Goal: Information Seeking & Learning: Stay updated

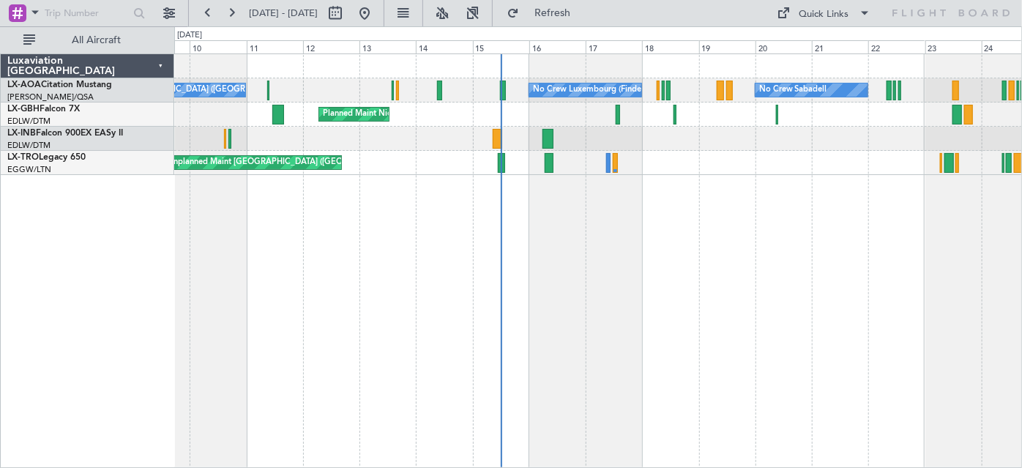
click at [663, 271] on div "No Crew Luxembourg (Findel) No Crew Ostend-[GEOGRAPHIC_DATA] (Ostend) No Crew S…" at bounding box center [598, 260] width 849 height 415
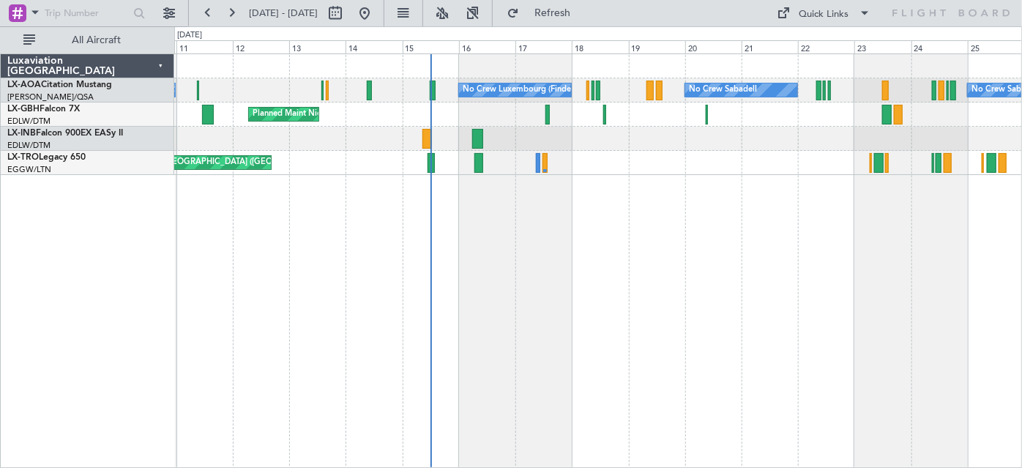
click at [769, 298] on div "No Crew Luxembourg (Findel) No Crew Ostend-[GEOGRAPHIC_DATA] (Ostend) No Crew S…" at bounding box center [598, 260] width 849 height 415
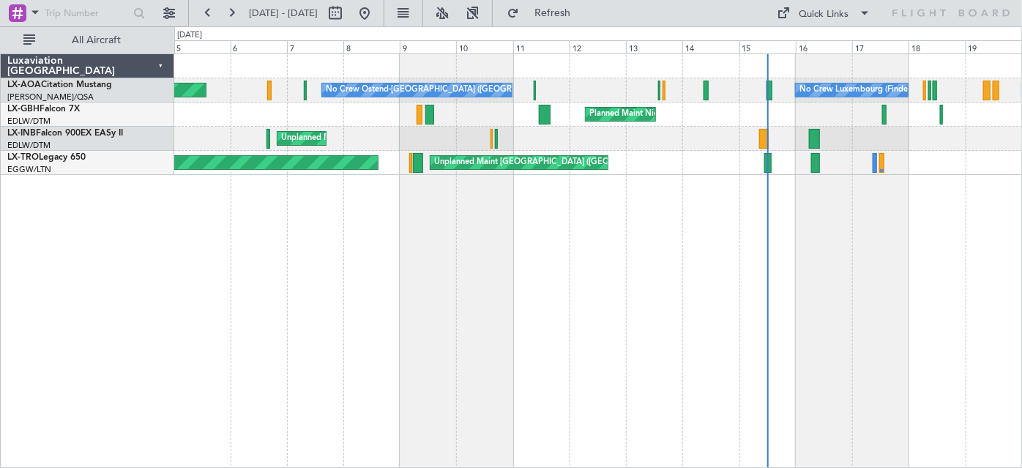
click at [1021, 300] on div "No Crew Luxembourg (Findel) No Crew Ostend-[GEOGRAPHIC_DATA] (Ostend) AOG Maint…" at bounding box center [511, 246] width 1022 height 441
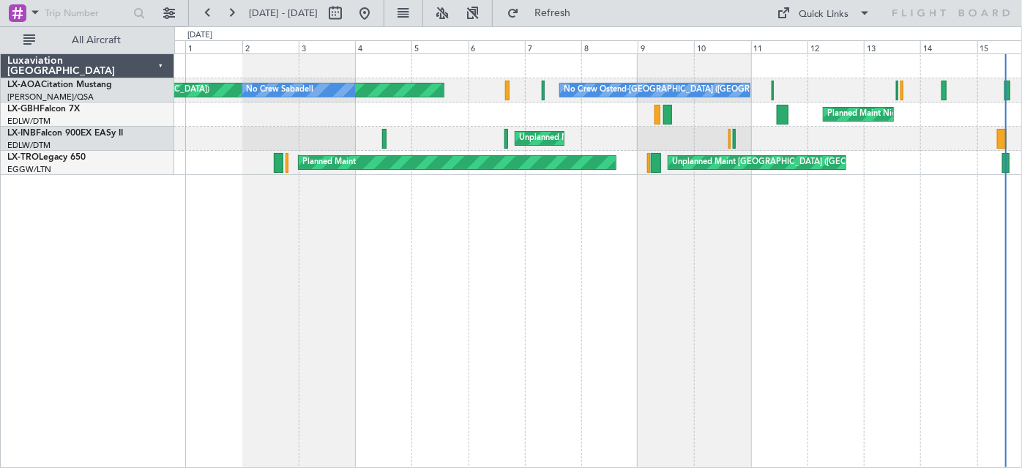
click at [803, 321] on div "No Crew Ostend-[GEOGRAPHIC_DATA] ([GEOGRAPHIC_DATA]) AOG Maint Biarritz ([GEOGR…" at bounding box center [598, 260] width 849 height 415
click at [548, 273] on div "No Crew Ostend-[GEOGRAPHIC_DATA] ([GEOGRAPHIC_DATA]) AOG Maint Biarritz ([GEOGR…" at bounding box center [598, 260] width 849 height 415
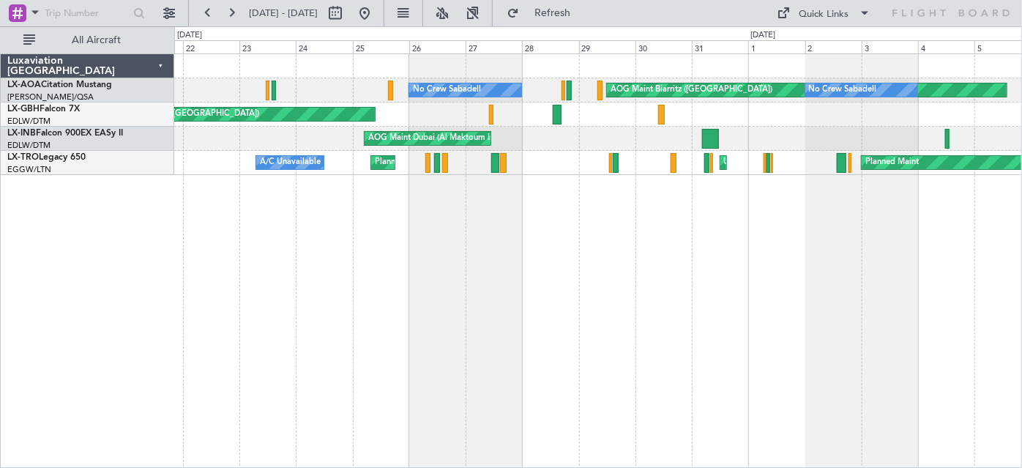
click at [949, 361] on div "AOG Maint Biarritz ([GEOGRAPHIC_DATA]) No Crew Sabadell No Crew Sabadell No Cre…" at bounding box center [598, 260] width 849 height 415
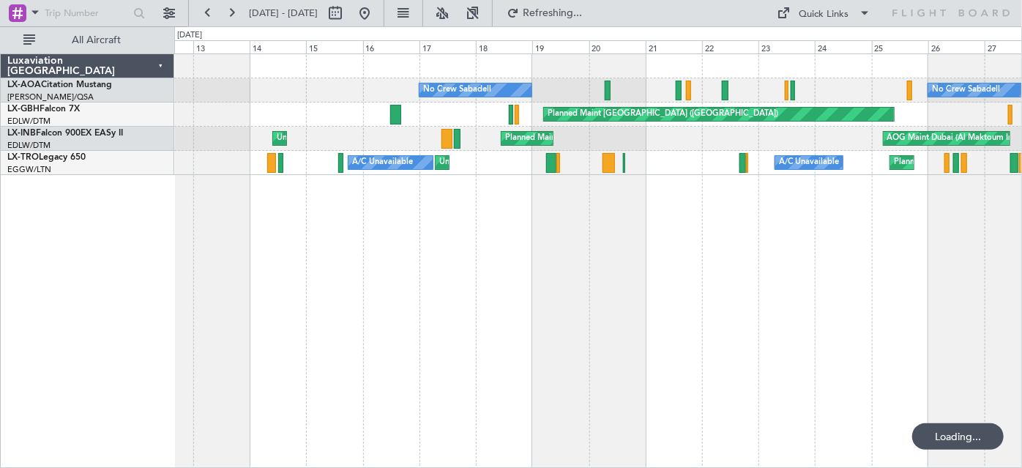
click at [962, 329] on div "No Crew Sabadell No Crew Sabadell AOG Maint Biarritz ([GEOGRAPHIC_DATA]) Planne…" at bounding box center [598, 260] width 849 height 415
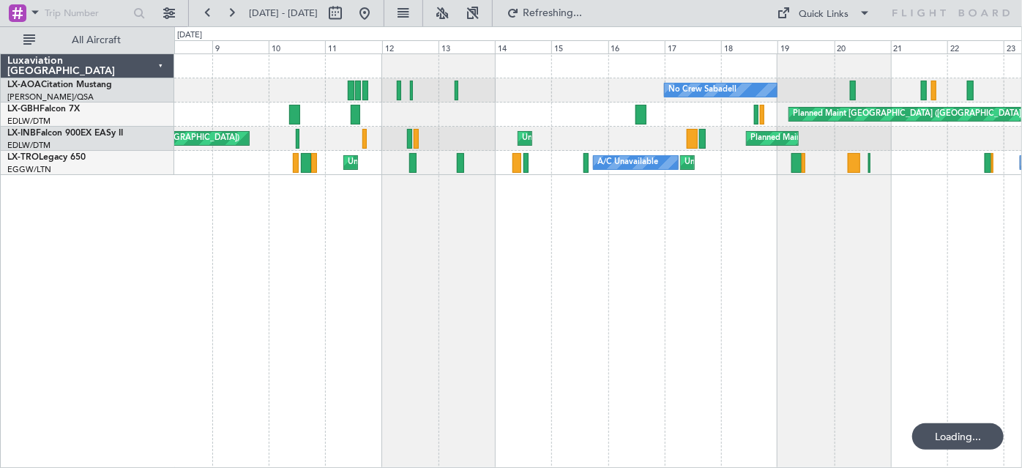
click at [769, 329] on div "No Crew Sabadell No Crew Sabadell Planned Maint [GEOGRAPHIC_DATA] ([GEOGRAPHIC_…" at bounding box center [598, 260] width 849 height 415
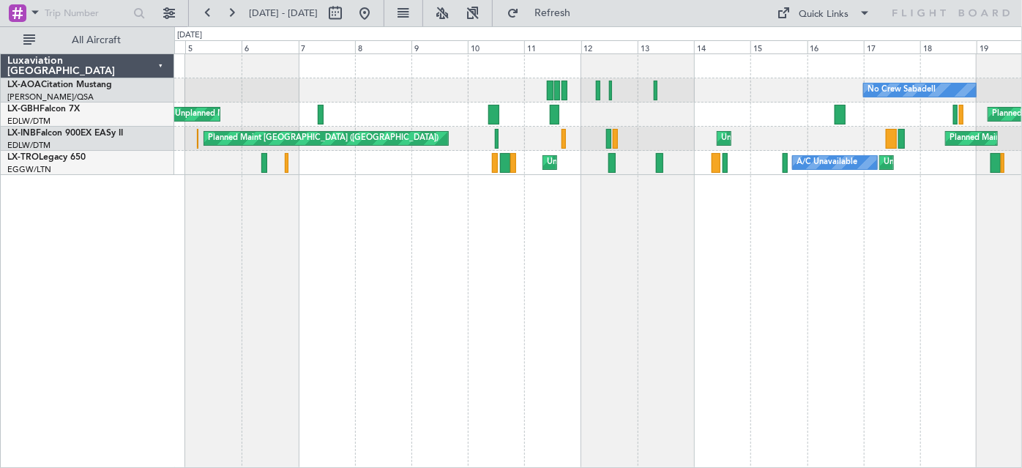
click at [835, 325] on div "No Crew Sabadell Planned Maint [GEOGRAPHIC_DATA] ([GEOGRAPHIC_DATA]) Unplanned …" at bounding box center [598, 260] width 849 height 415
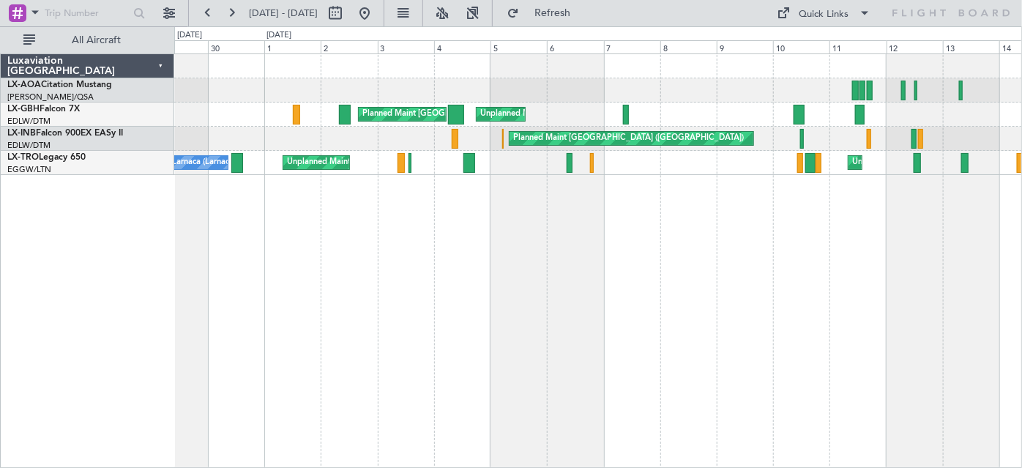
click at [712, 316] on div "No Crew Sabadell Unplanned Maint [GEOGRAPHIC_DATA] (Al Maktoum Intl) Planned Ma…" at bounding box center [598, 260] width 849 height 415
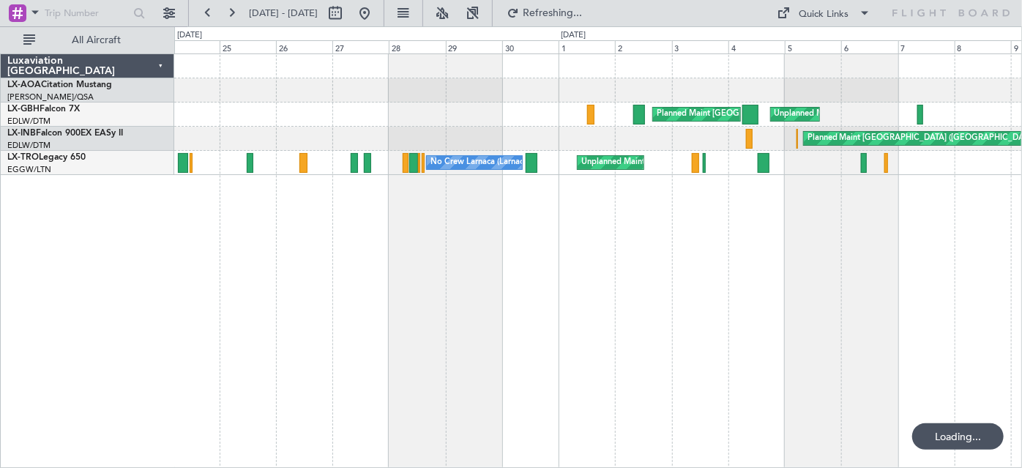
click at [771, 332] on div "Planned Maint [GEOGRAPHIC_DATA] ([GEOGRAPHIC_DATA]) Unplanned Maint [GEOGRAPHIC…" at bounding box center [598, 260] width 849 height 415
click at [376, 316] on div "Planned Maint [GEOGRAPHIC_DATA] ([GEOGRAPHIC_DATA]) Unplanned Maint [GEOGRAPHIC…" at bounding box center [598, 260] width 849 height 415
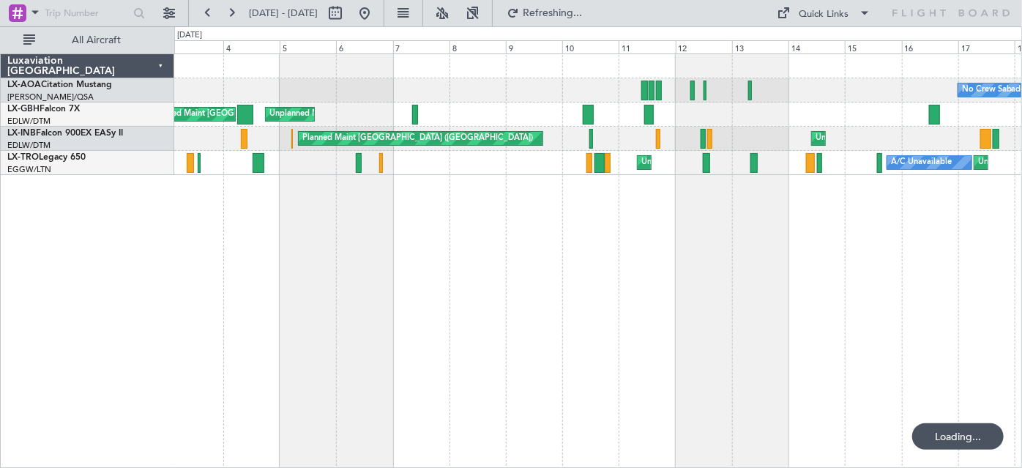
click at [554, 317] on div "No Crew Sabadell Planned Maint [GEOGRAPHIC_DATA] ([GEOGRAPHIC_DATA]) Unplanned …" at bounding box center [598, 260] width 849 height 415
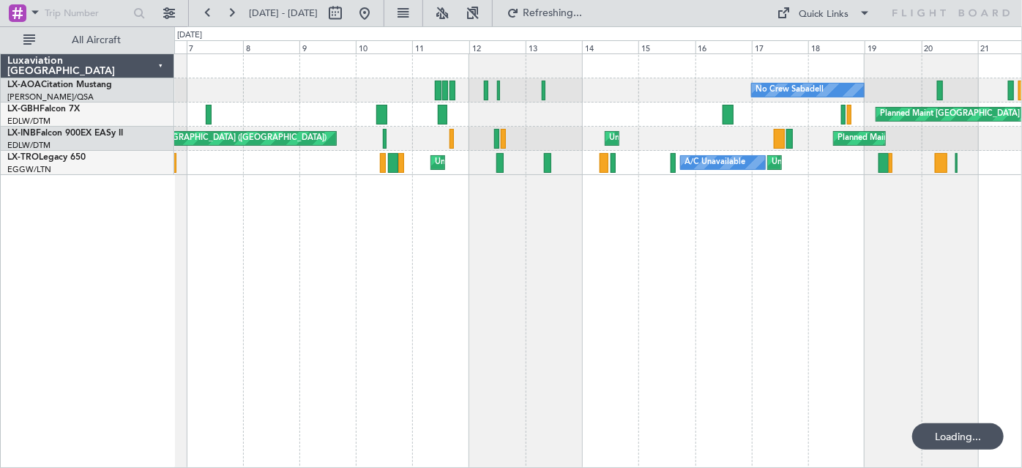
click at [690, 310] on div "No Crew Sabadell Planned Maint [GEOGRAPHIC_DATA] ([GEOGRAPHIC_DATA]) Unplanned …" at bounding box center [598, 260] width 849 height 415
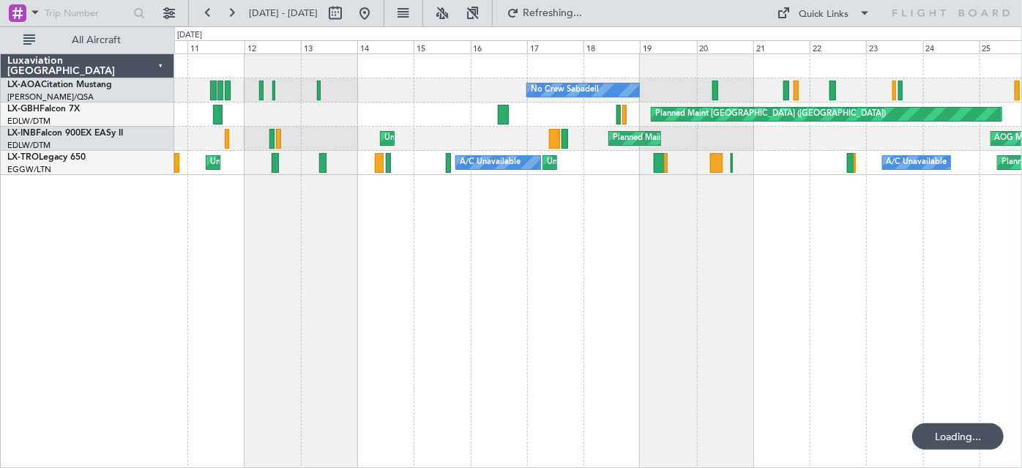
click at [720, 308] on div "No Crew Sabadell No Crew Sabadell AOG Maint Biarritz ([GEOGRAPHIC_DATA]) Planne…" at bounding box center [598, 260] width 849 height 415
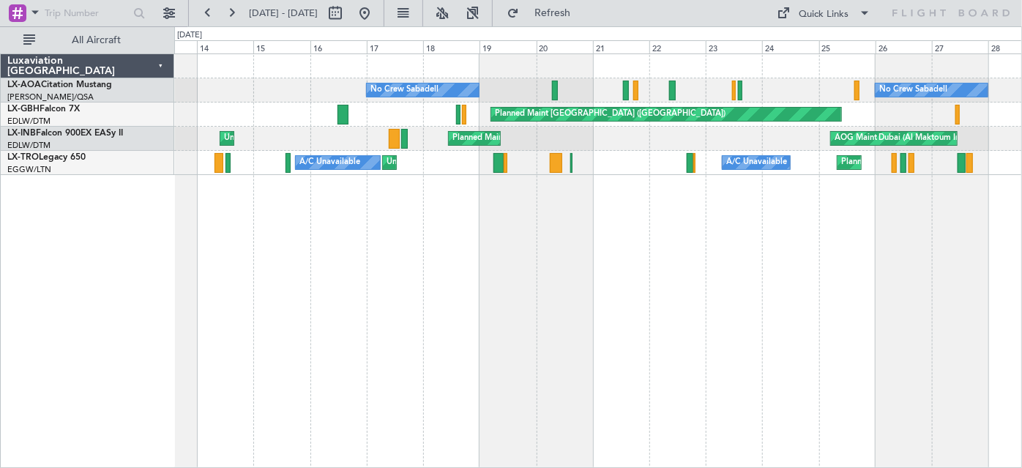
click at [733, 298] on div "No Crew Sabadell No Crew Sabadell AOG Maint Biarritz ([GEOGRAPHIC_DATA]) Planne…" at bounding box center [598, 260] width 849 height 415
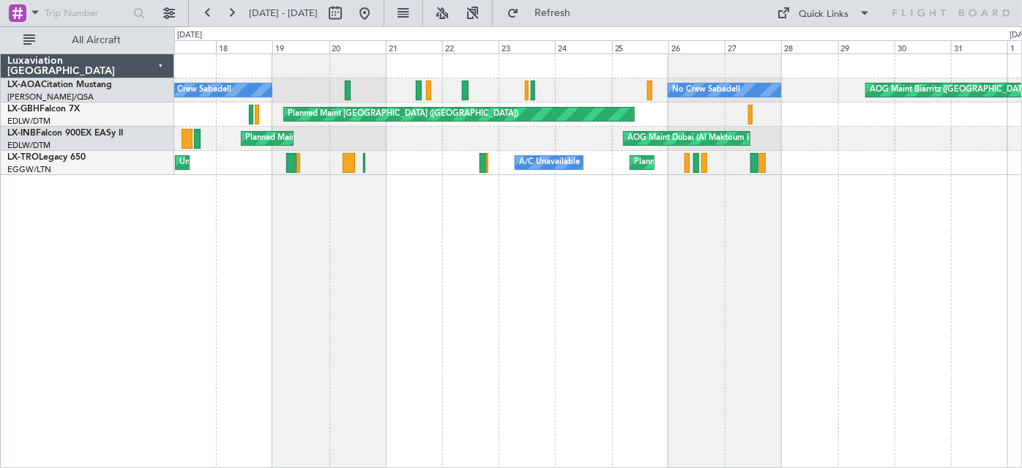
click at [727, 292] on div "AOG Maint Biarritz ([GEOGRAPHIC_DATA]) No Crew Sabadell No Crew Sabadell No Cre…" at bounding box center [598, 260] width 849 height 415
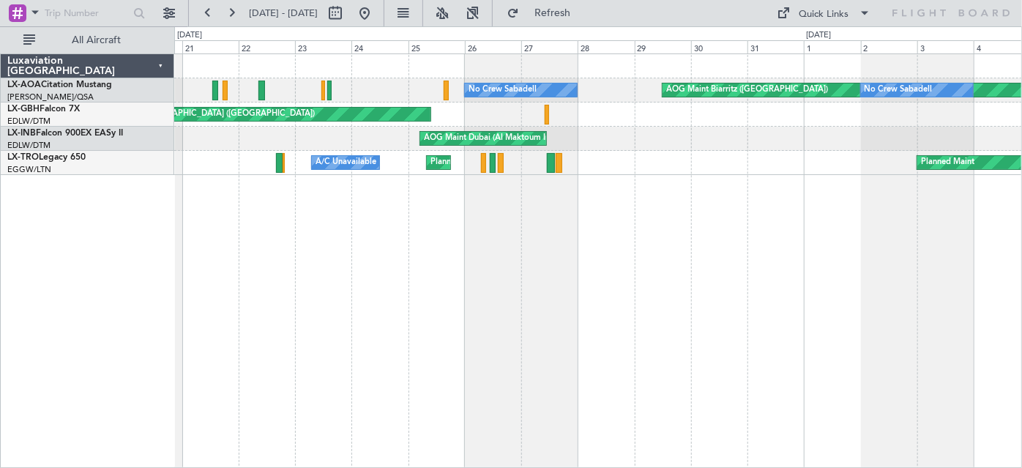
click at [816, 280] on div "AOG Maint Biarritz ([GEOGRAPHIC_DATA]) No Crew Sabadell No Crew Sabadell No Cre…" at bounding box center [598, 260] width 849 height 415
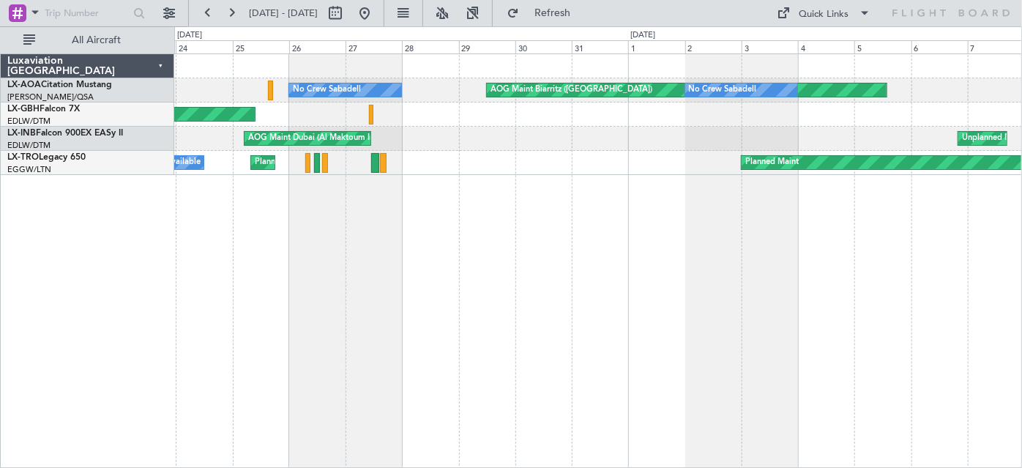
click at [753, 272] on div "AOG Maint Biarritz ([GEOGRAPHIC_DATA]) No Crew Sabadell No Crew Sabadell Planne…" at bounding box center [598, 260] width 849 height 415
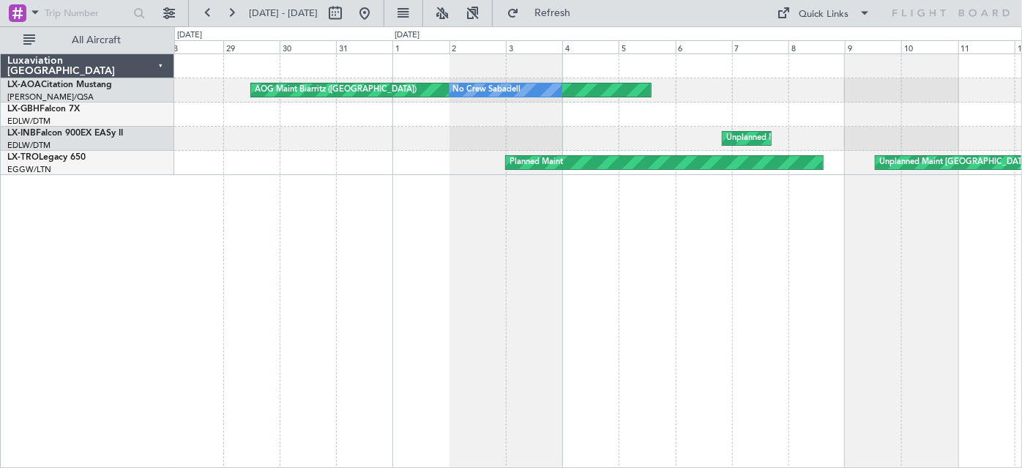
click at [832, 267] on div "AOG Maint Biarritz ([GEOGRAPHIC_DATA]) No Crew Sabadell No Crew Sabadell [GEOGR…" at bounding box center [598, 260] width 849 height 415
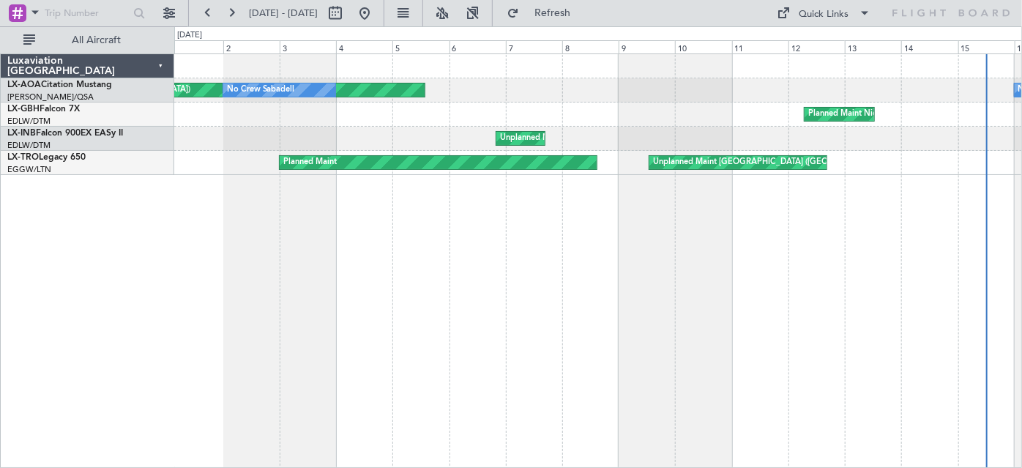
click at [847, 269] on div "AOG Maint Biarritz ([GEOGRAPHIC_DATA]) No Crew Sabadell No Crew Luxembourg (Fin…" at bounding box center [598, 260] width 849 height 415
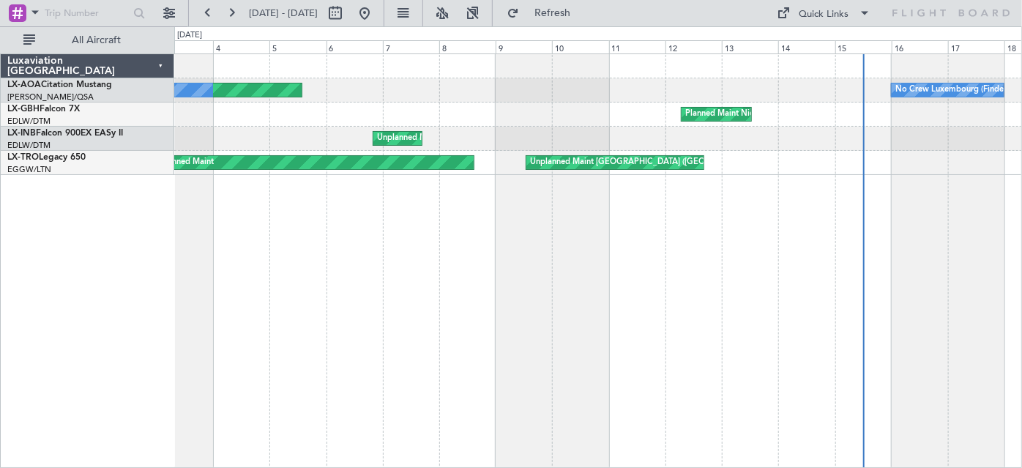
click at [890, 278] on div "AOG Maint Biarritz ([GEOGRAPHIC_DATA]) No Crew Sabadell No Crew Luxembourg (Fin…" at bounding box center [598, 260] width 849 height 415
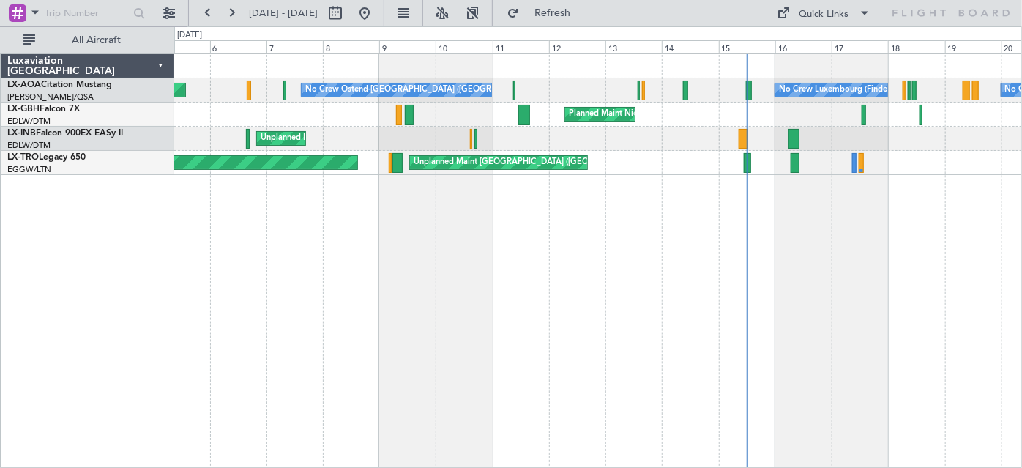
click at [871, 243] on div "No Crew Luxembourg (Findel) AOG Maint Biarritz ([GEOGRAPHIC_DATA]) No Crew Oste…" at bounding box center [598, 260] width 849 height 415
